Goal: Information Seeking & Learning: Compare options

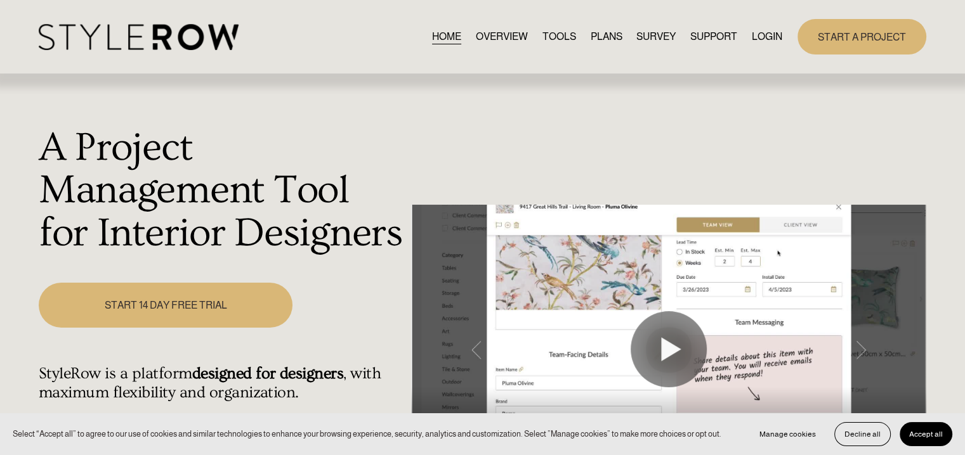
click at [771, 36] on link "LOGIN" at bounding box center [766, 36] width 30 height 17
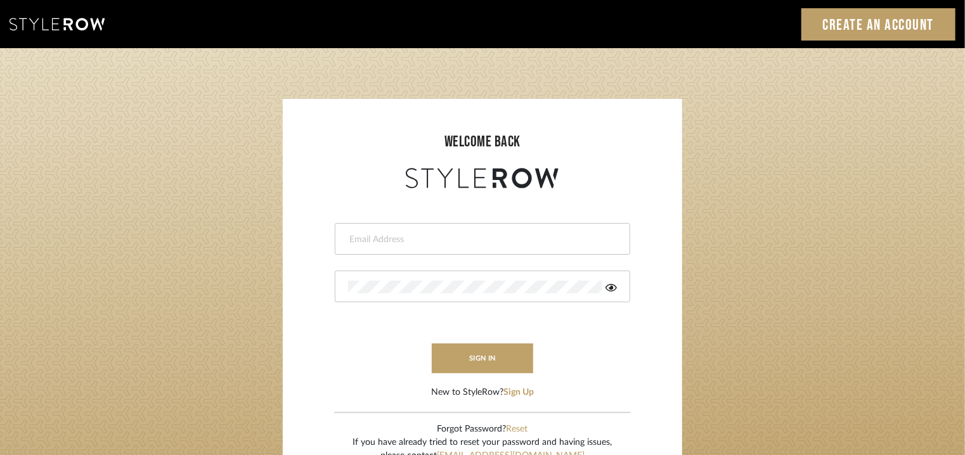
click at [463, 229] on div at bounding box center [483, 239] width 296 height 32
click at [460, 237] on input "email" at bounding box center [481, 239] width 266 height 13
type input "[EMAIL_ADDRESS][PERSON_NAME][DOMAIN_NAME]"
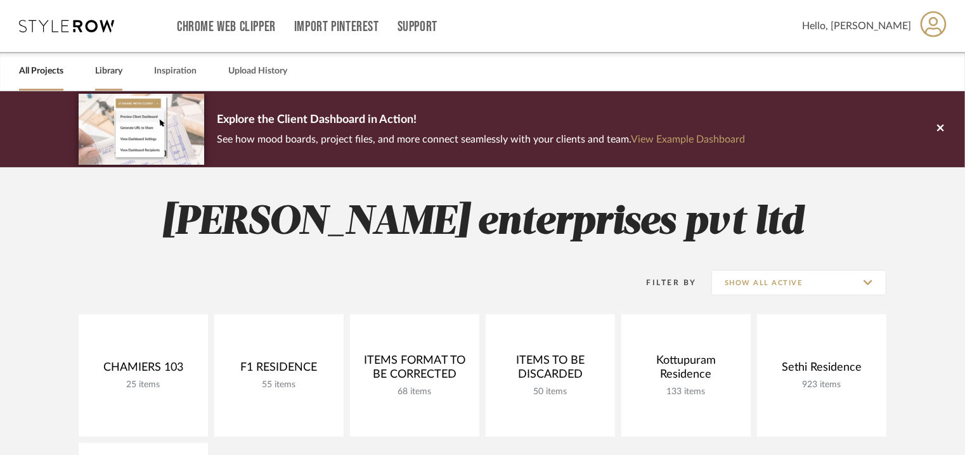
click at [108, 74] on link "Library" at bounding box center [108, 71] width 27 height 17
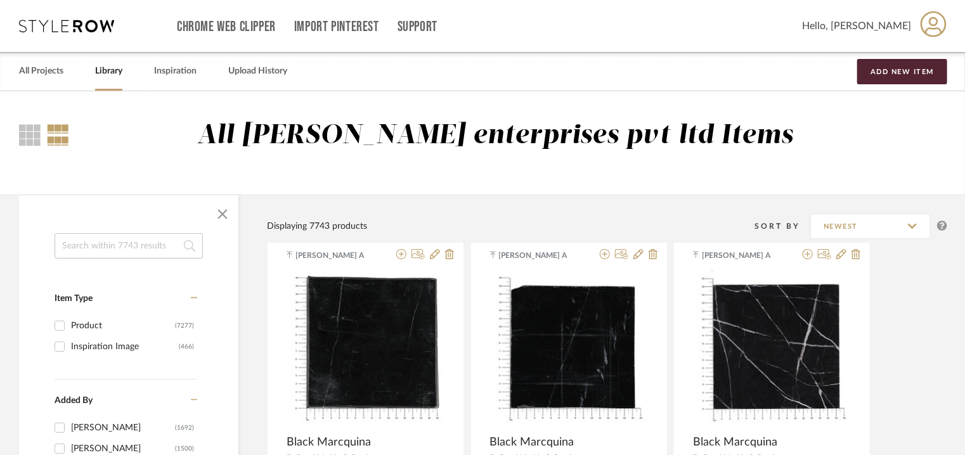
click at [132, 249] on input at bounding box center [129, 245] width 148 height 25
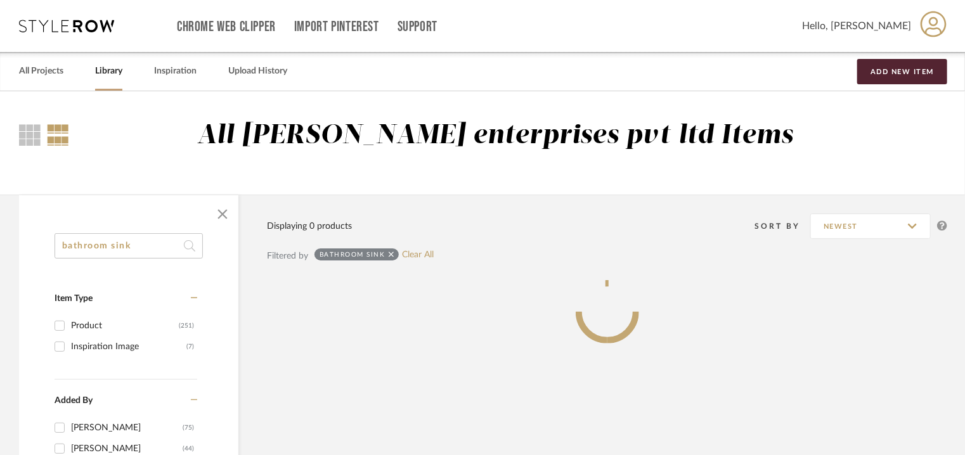
type input "bathroom sink"
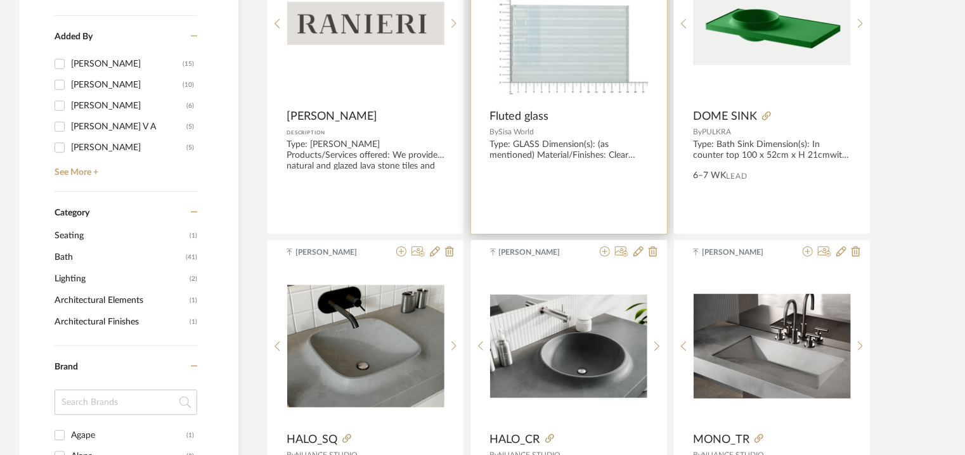
scroll to position [444, 0]
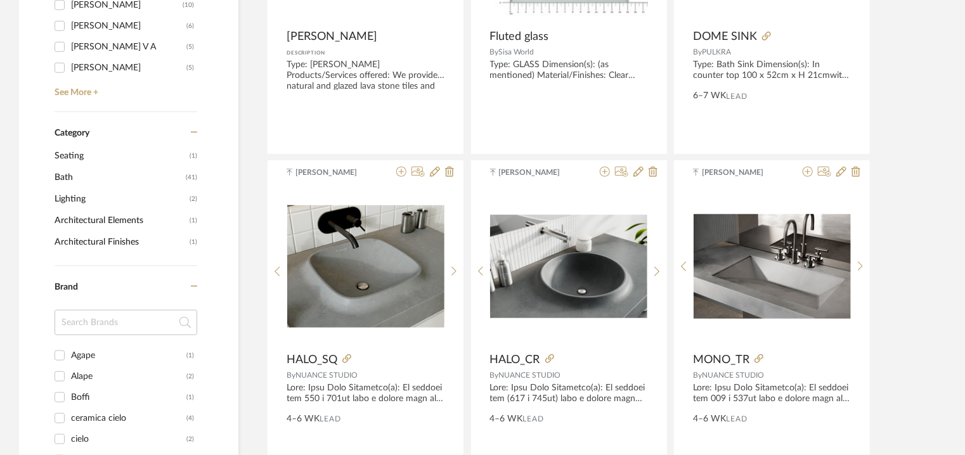
click at [64, 176] on span "Bath" at bounding box center [119, 178] width 128 height 22
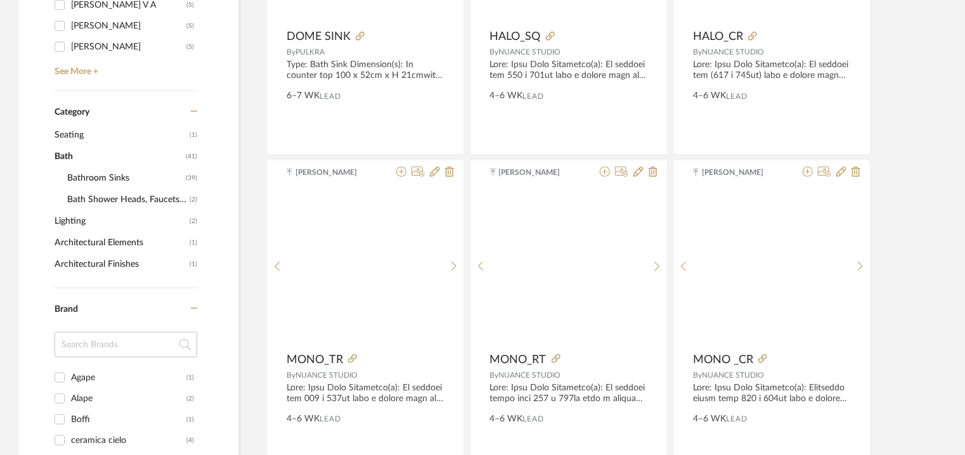
scroll to position [441, 0]
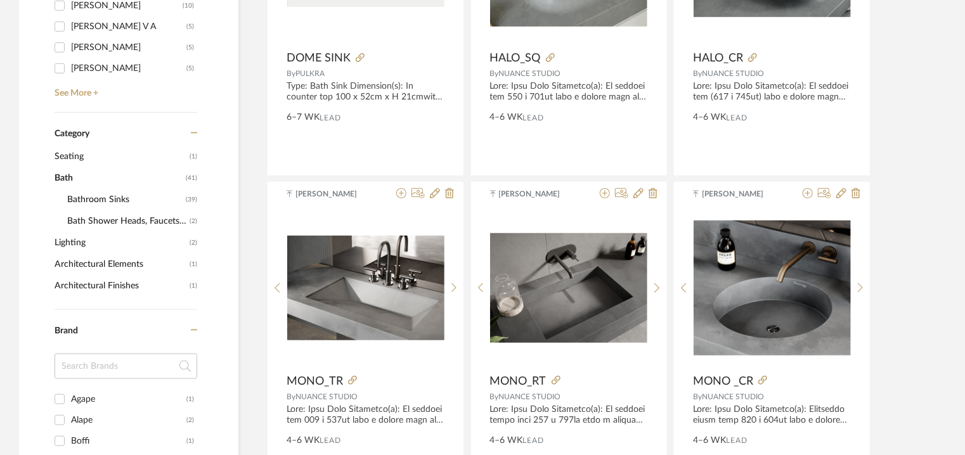
click at [82, 197] on span "Bathroom Sinks" at bounding box center [124, 200] width 115 height 22
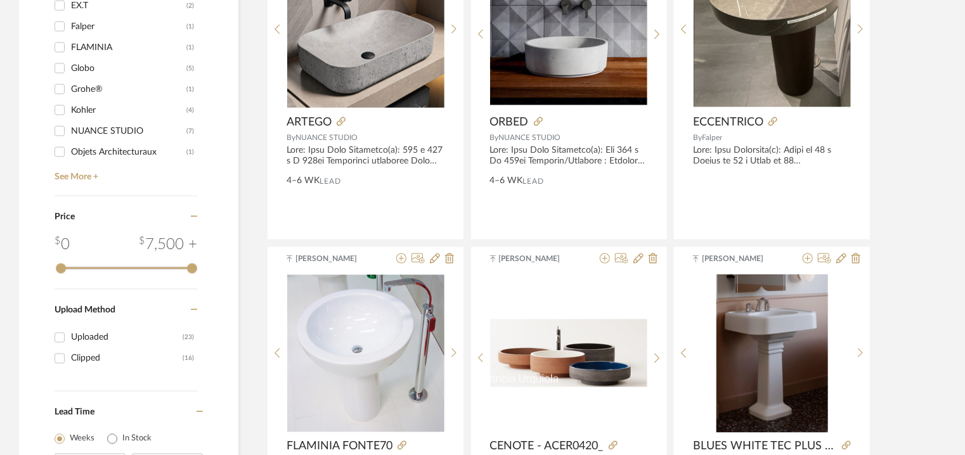
scroll to position [3861, 0]
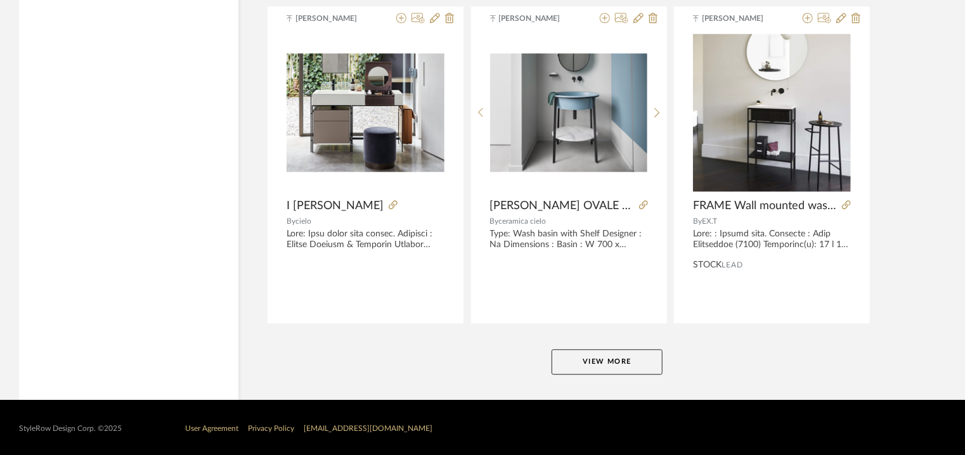
click at [630, 349] on button "View More" at bounding box center [607, 361] width 111 height 25
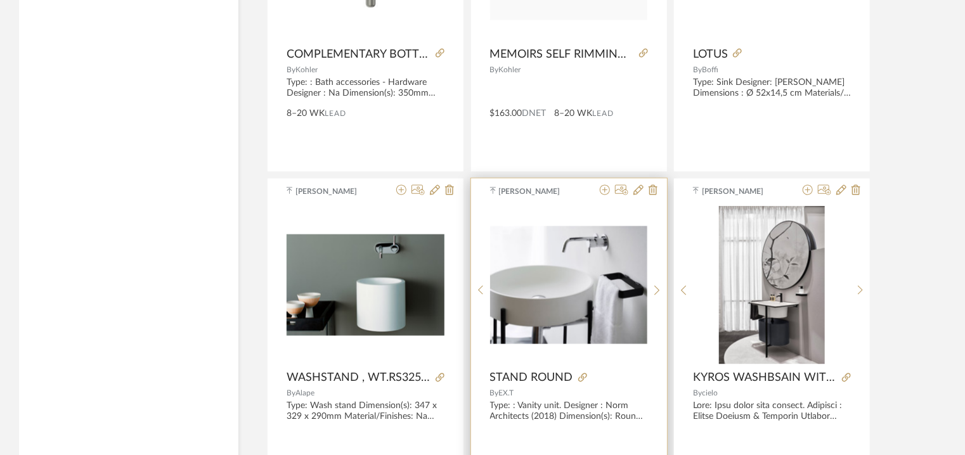
scroll to position [3374, 0]
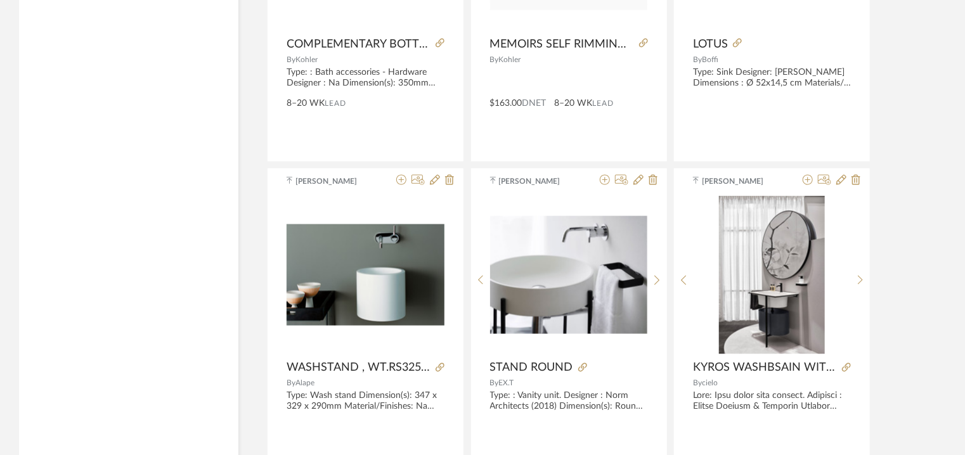
drag, startPoint x: 772, startPoint y: 365, endPoint x: 915, endPoint y: 202, distance: 216.1
drag, startPoint x: 765, startPoint y: 363, endPoint x: 904, endPoint y: 389, distance: 141.9
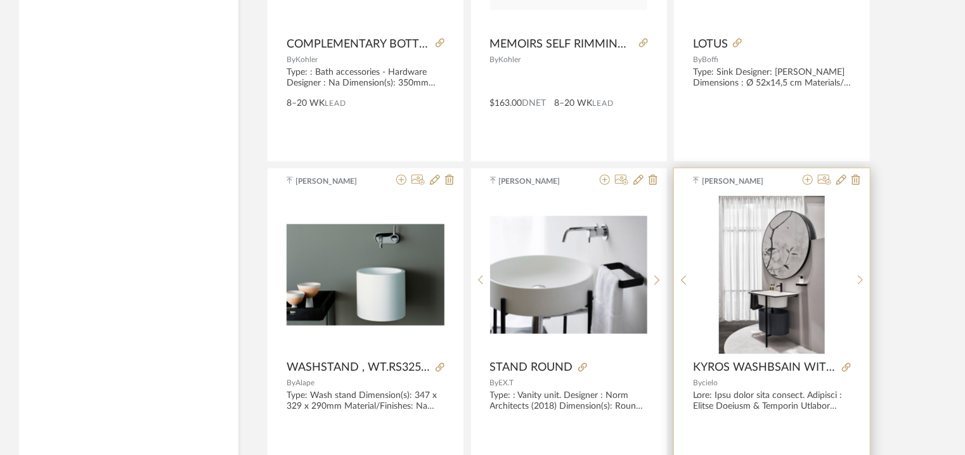
click at [777, 302] on img "0" at bounding box center [772, 275] width 106 height 159
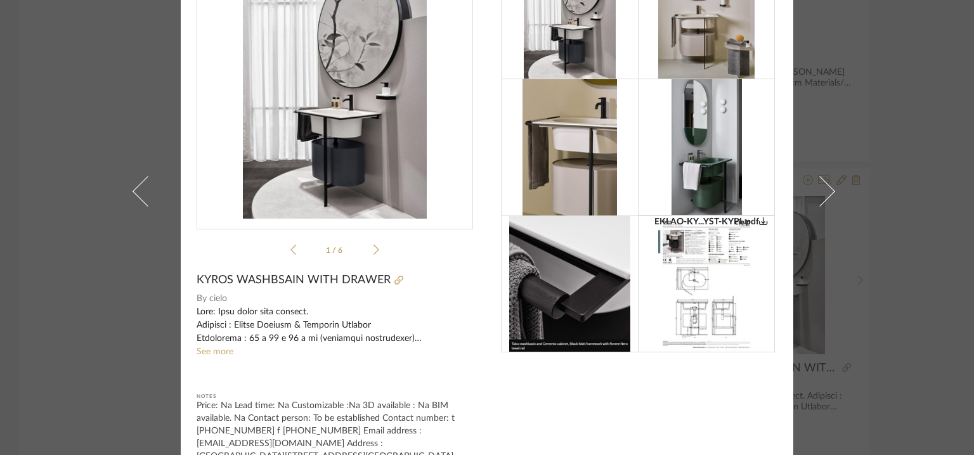
scroll to position [56, 0]
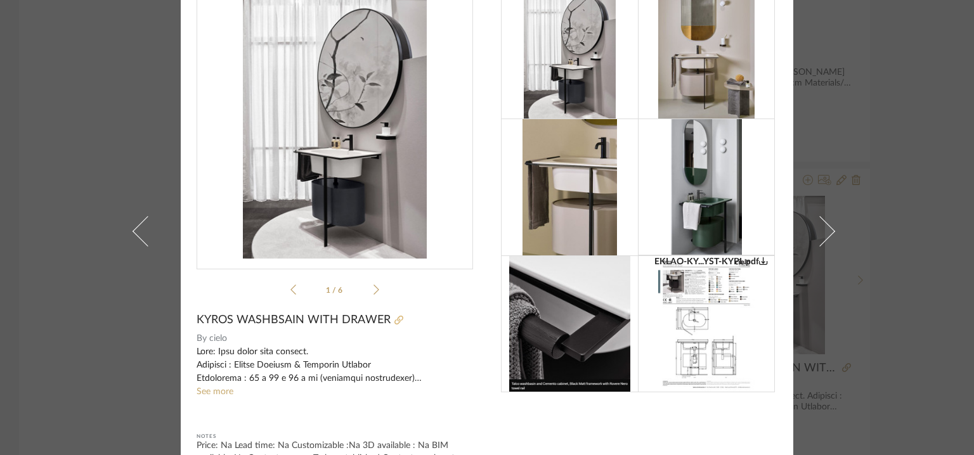
click at [394, 320] on icon at bounding box center [398, 320] width 9 height 9
click at [917, 77] on div "Ganesh K × EKLAO-KY...YST-KYPL.pdf EKLAO-KY...YST-KYPL.pdf 1 / 6 KYROS WASHBSAI…" at bounding box center [487, 227] width 974 height 455
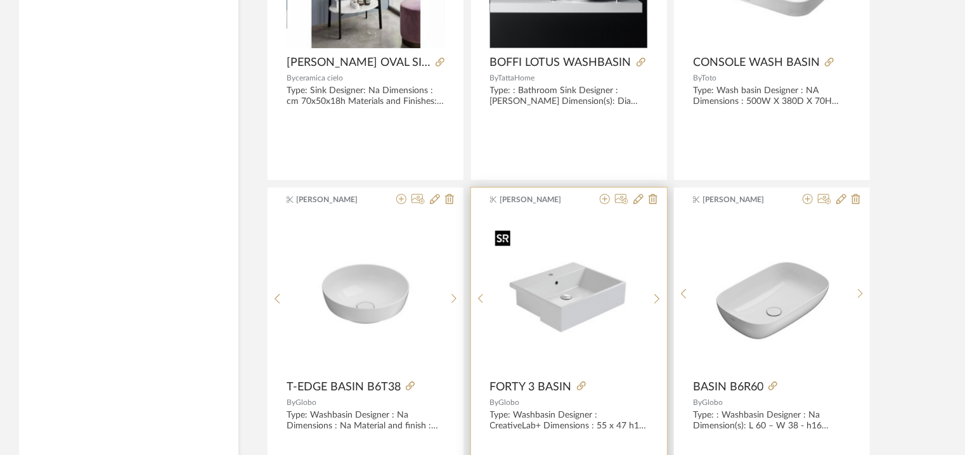
scroll to position [2422, 0]
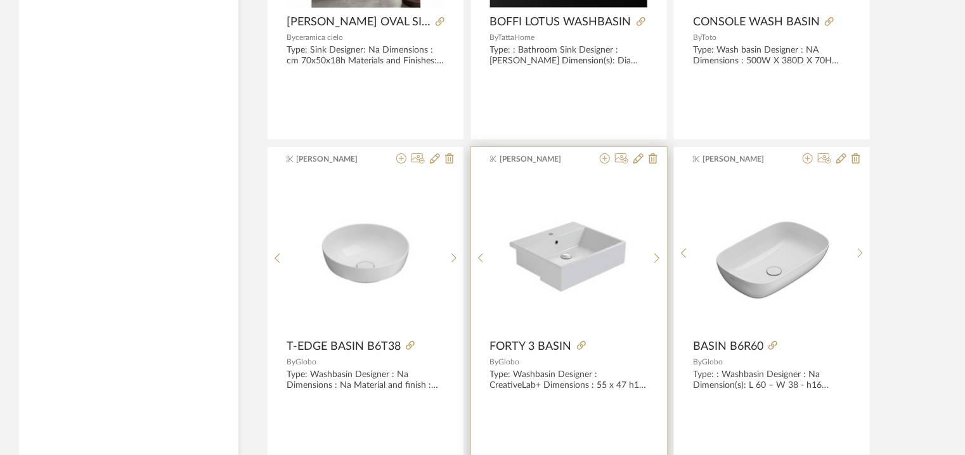
click at [563, 345] on span "FORTY 3 BASIN" at bounding box center [531, 347] width 82 height 14
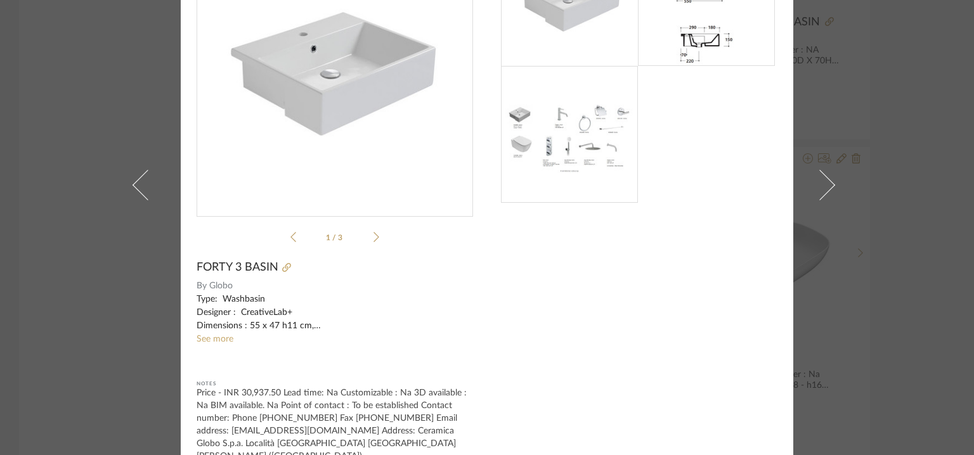
scroll to position [119, 0]
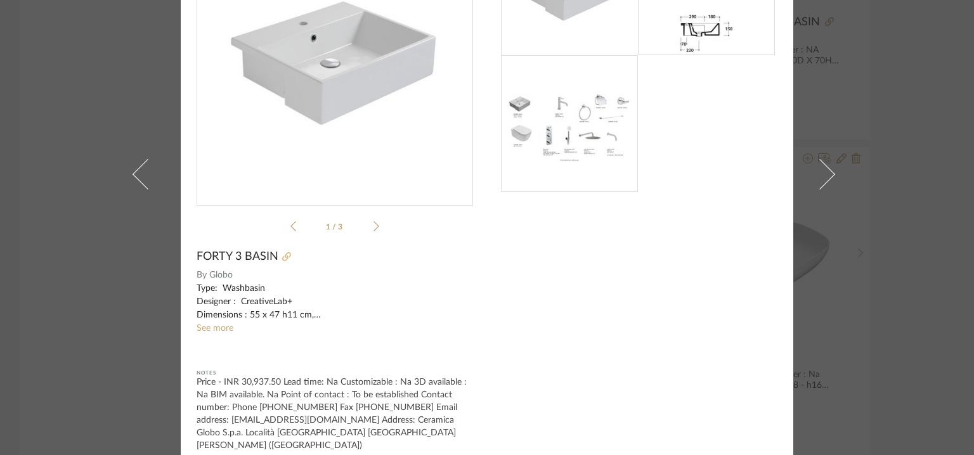
click at [282, 256] on icon at bounding box center [286, 256] width 9 height 9
click at [94, 153] on div "Sanjanaa Sivabal × 1 / 3 FORTY 3 BASIN By Globo Type: Washbasin Designer : Crea…" at bounding box center [487, 227] width 974 height 455
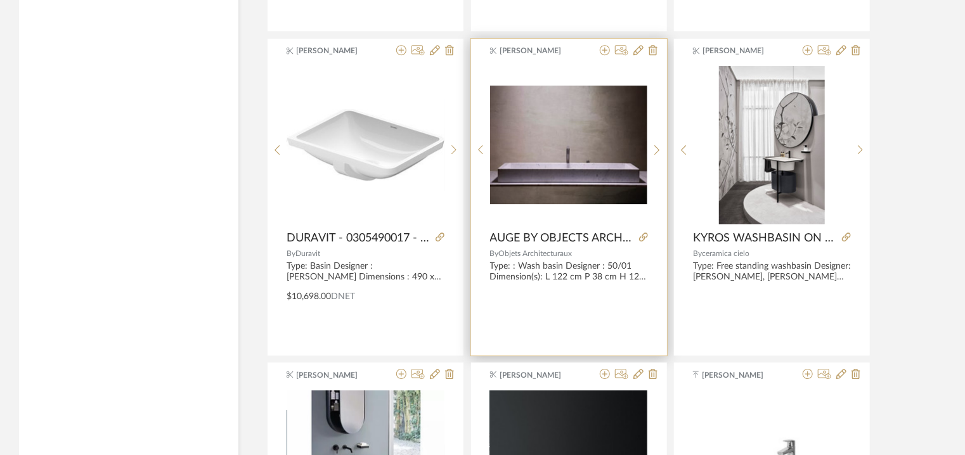
scroll to position [1852, 0]
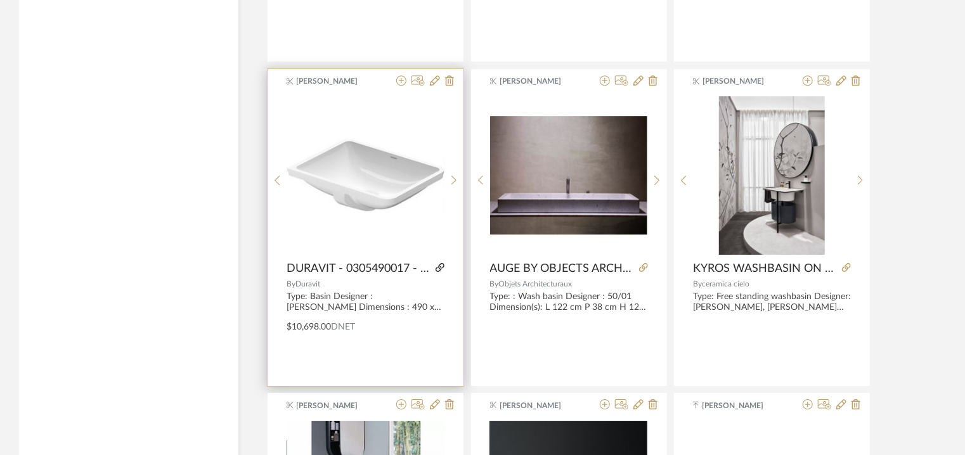
click at [441, 265] on icon at bounding box center [440, 267] width 9 height 9
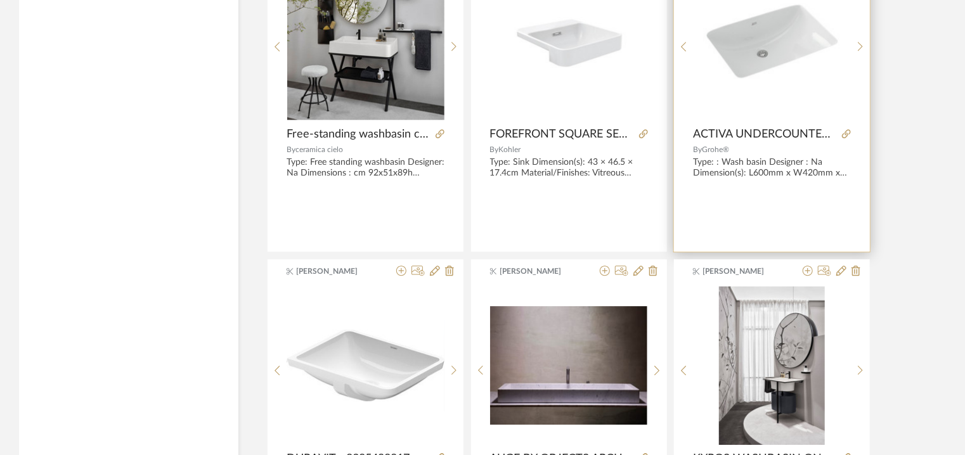
scroll to position [1598, 0]
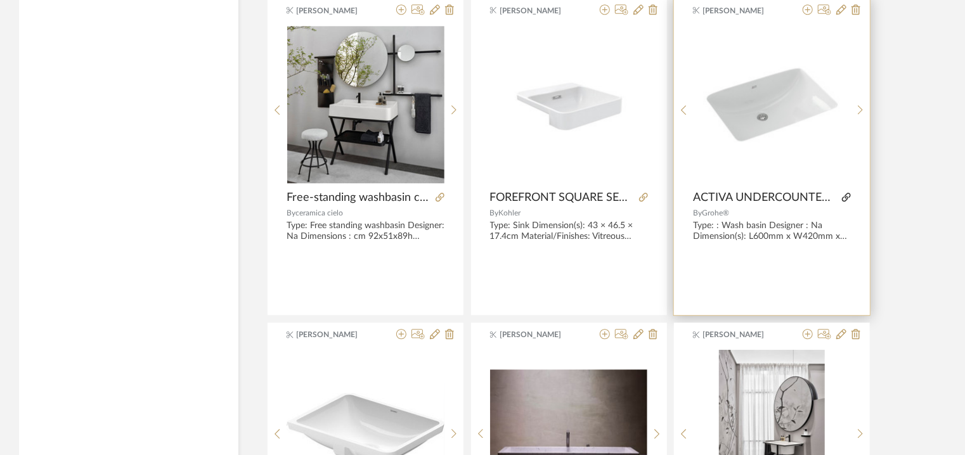
click at [850, 196] on icon at bounding box center [846, 197] width 9 height 9
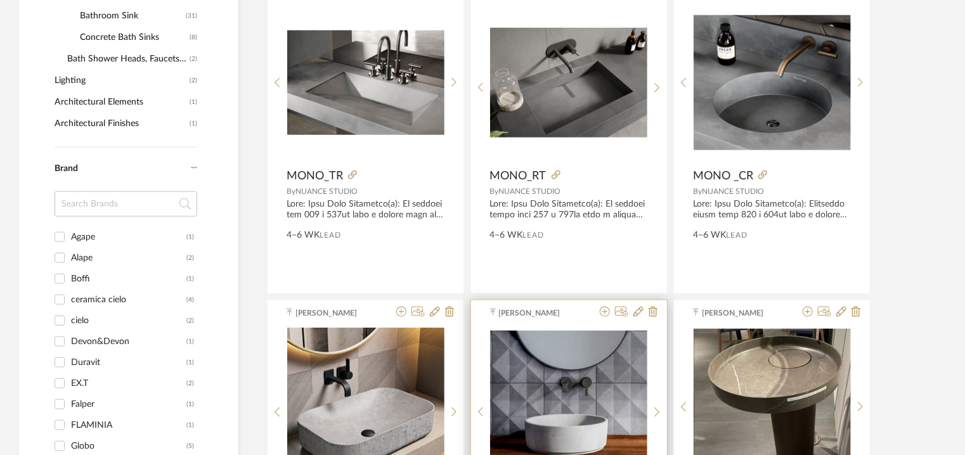
scroll to position [583, 0]
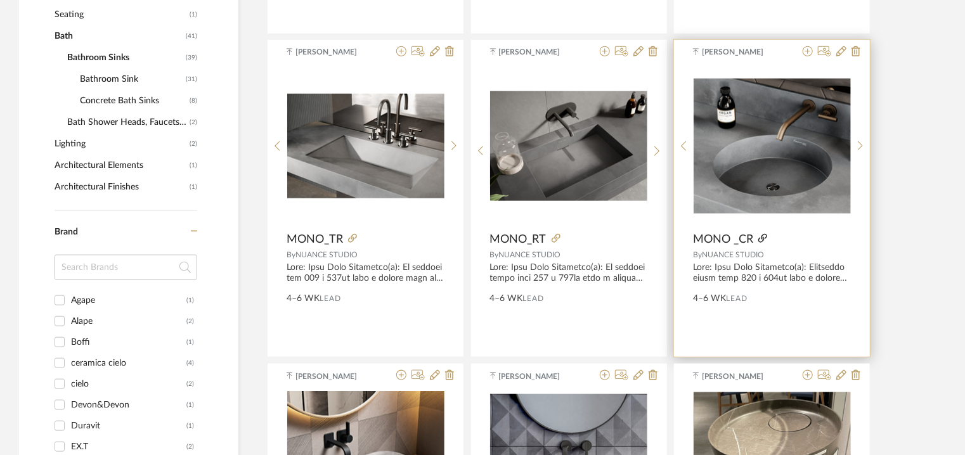
click at [764, 240] on icon at bounding box center [762, 238] width 9 height 9
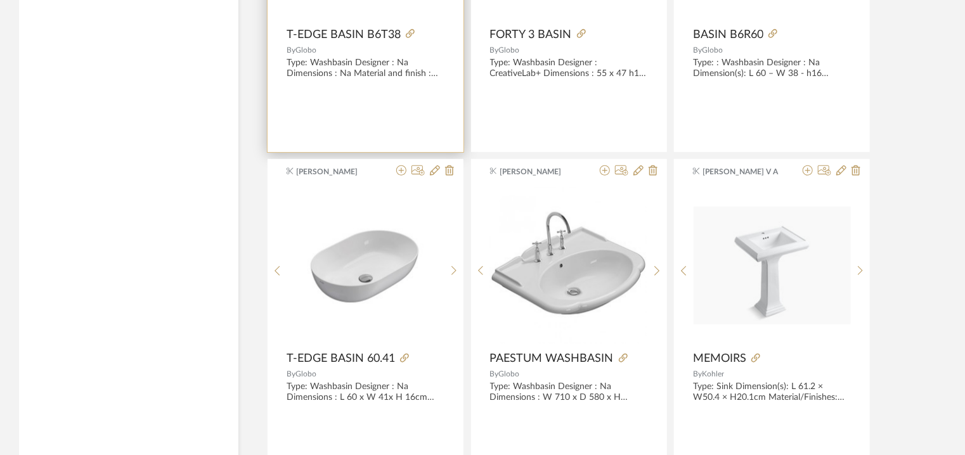
scroll to position [2740, 0]
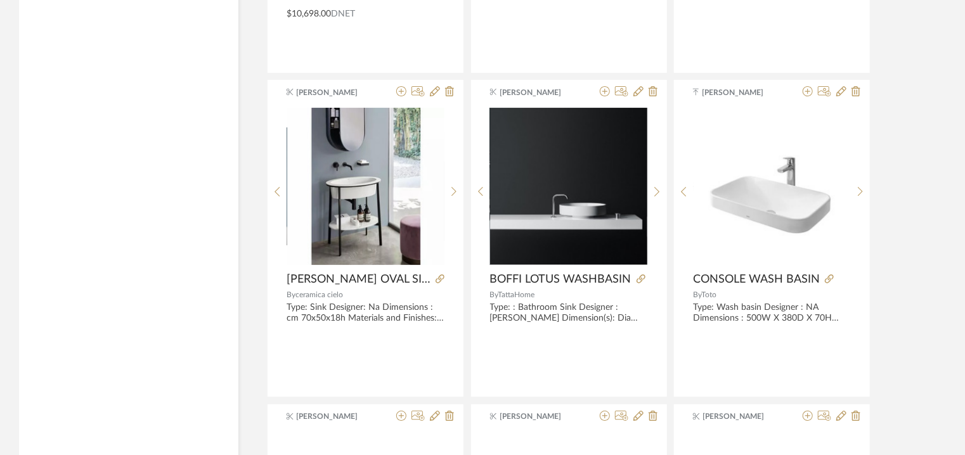
scroll to position [2105, 0]
